Goal: Check status: Check status

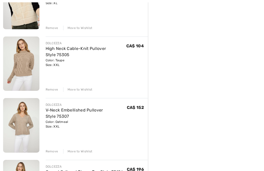
scroll to position [155, 0]
click at [54, 89] on div "Remove" at bounding box center [52, 89] width 13 height 5
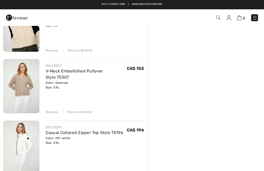
scroll to position [131, 0]
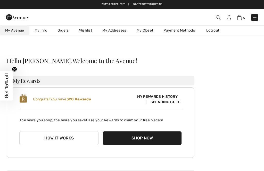
click at [65, 31] on link "Orders" at bounding box center [63, 31] width 22 height 10
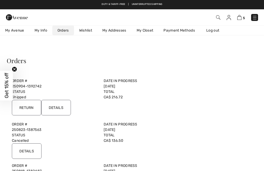
click at [64, 107] on input "Details" at bounding box center [56, 107] width 30 height 15
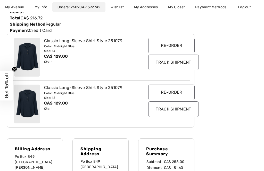
scroll to position [95, 0]
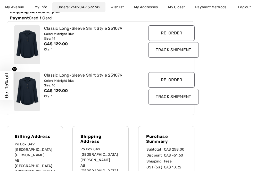
click at [173, 98] on input "Track Shipment" at bounding box center [173, 96] width 50 height 15
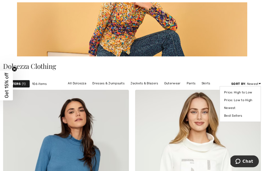
scroll to position [77, 0]
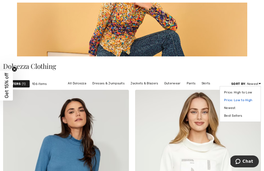
click at [231, 101] on link "Price: Low to High" at bounding box center [240, 100] width 33 height 8
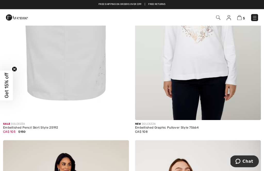
click at [218, 17] on img at bounding box center [218, 17] width 4 height 4
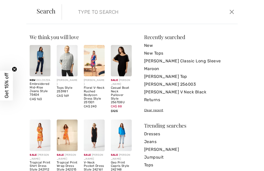
click at [127, 10] on input "search" at bounding box center [131, 11] width 115 height 15
type input "Clearance"
